Goal: Task Accomplishment & Management: Use online tool/utility

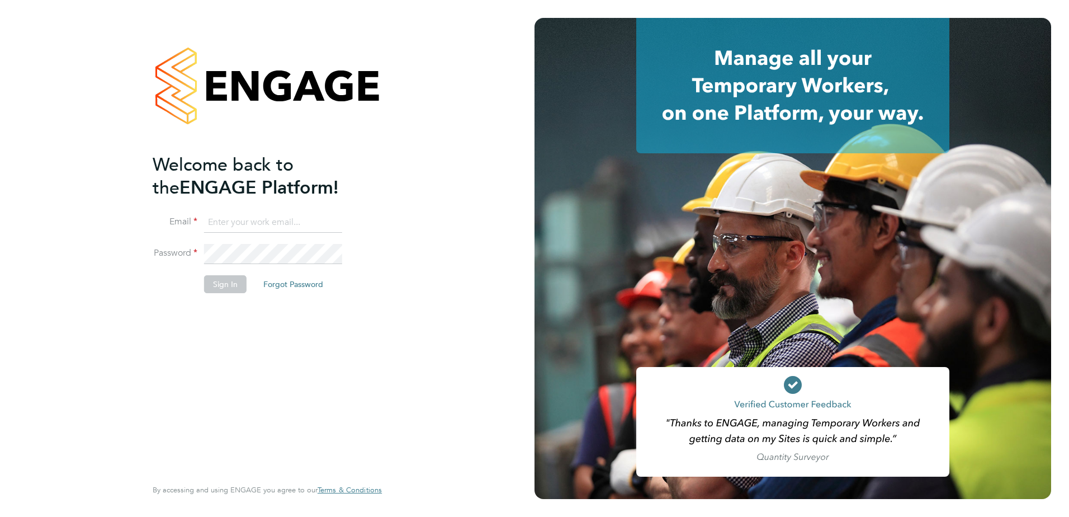
type input "ross.claydon@vistry.co.uk"
click at [233, 279] on button "Sign In" at bounding box center [225, 284] width 43 height 18
click at [226, 283] on button "Sign In" at bounding box center [225, 284] width 43 height 18
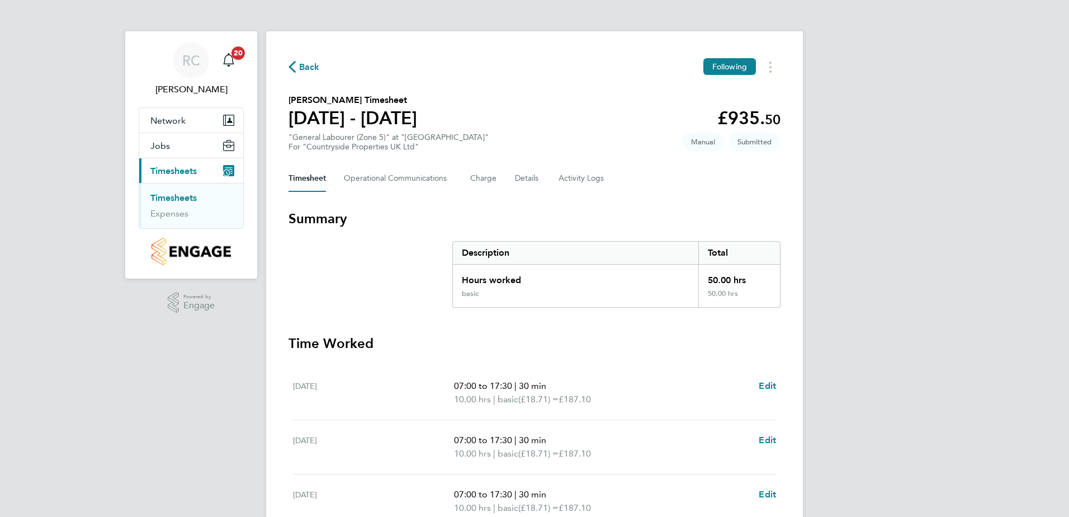
click at [191, 194] on link "Timesheets" at bounding box center [173, 197] width 46 height 11
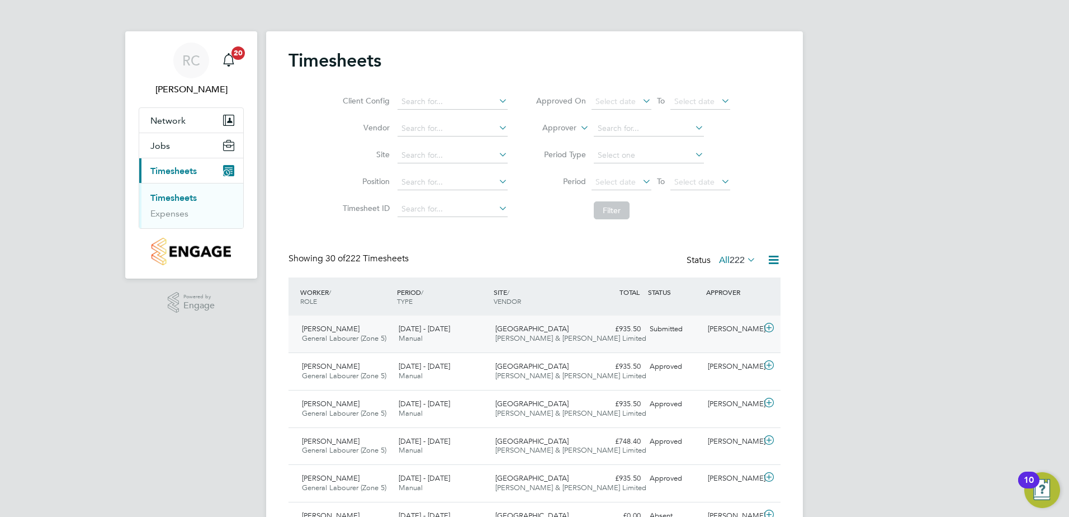
click at [671, 328] on div "Submitted" at bounding box center [674, 329] width 58 height 18
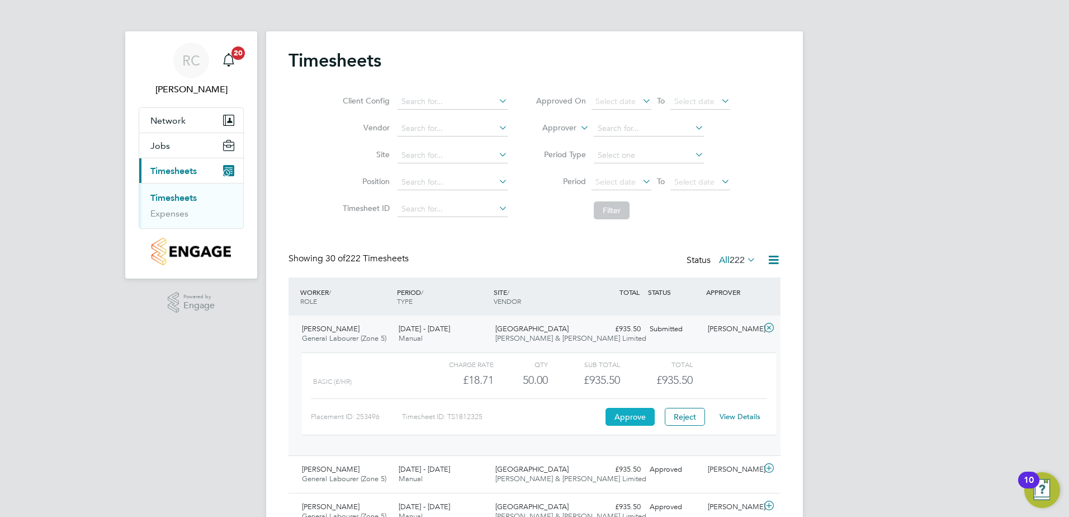
click at [644, 413] on button "Approve" at bounding box center [630, 417] width 49 height 18
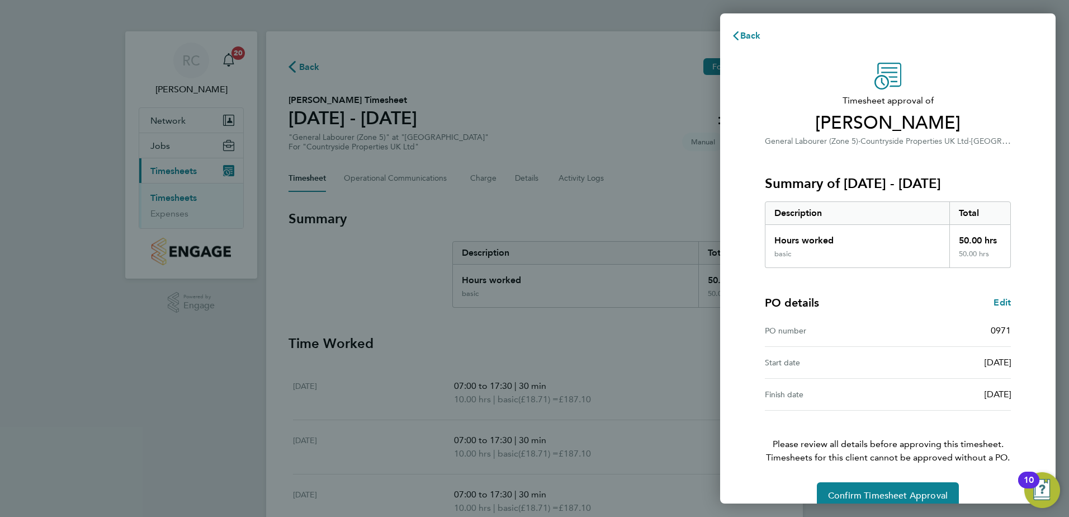
click at [862, 482] on div "Timesheet approval of Kieran Auld General Labourer (Zone 5) · Countryside Prope…" at bounding box center [888, 286] width 273 height 446
click at [863, 485] on button "Confirm Timesheet Approval" at bounding box center [888, 495] width 142 height 27
